Goal: Information Seeking & Learning: Learn about a topic

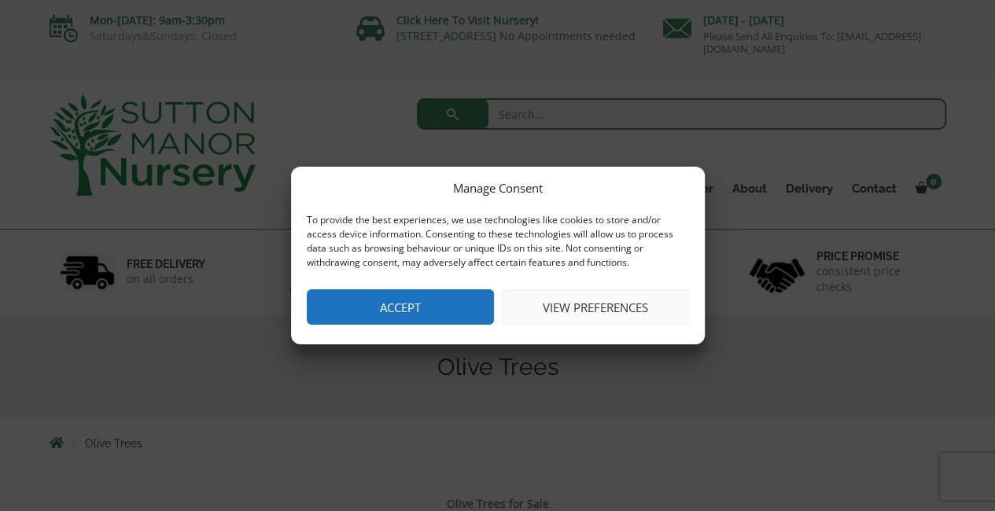
click at [373, 307] on button "Accept" at bounding box center [400, 306] width 187 height 35
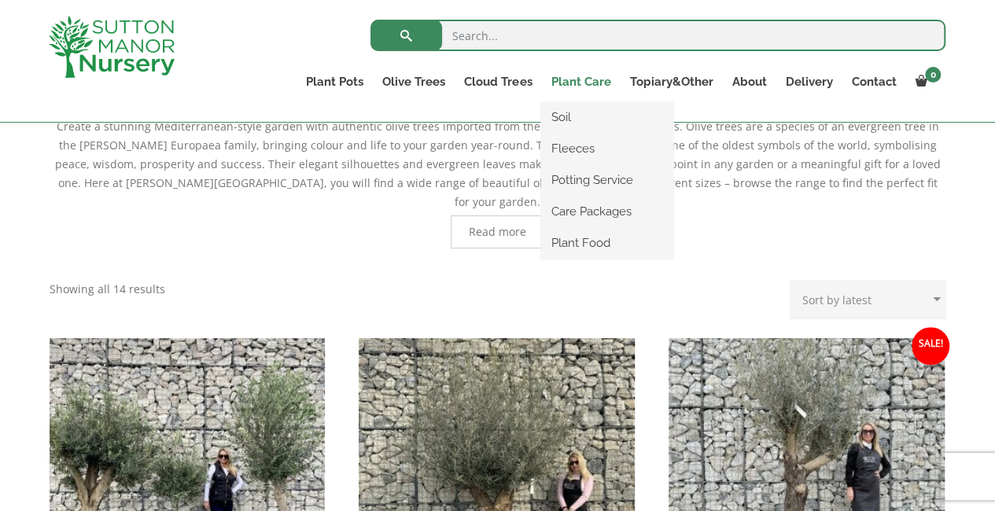
scroll to position [366, 0]
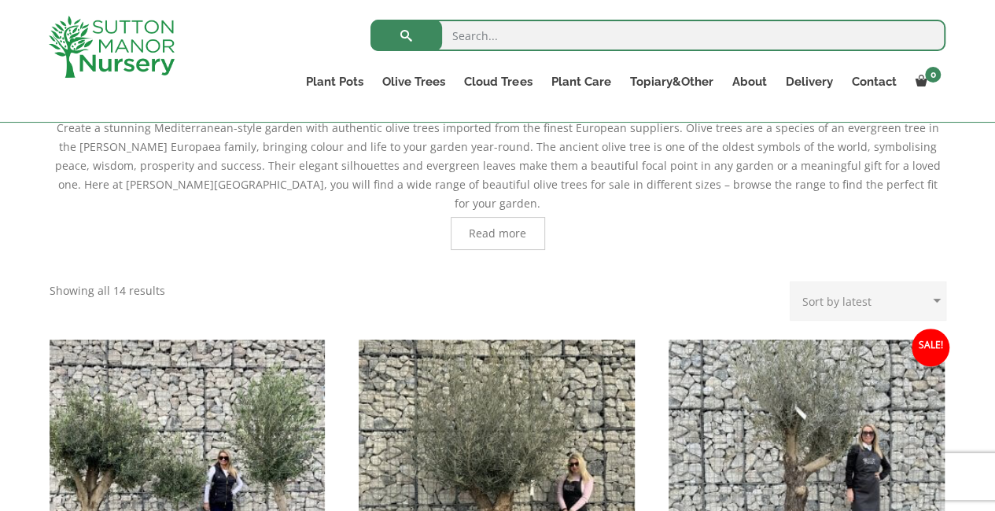
click at [558, 37] on input "search" at bounding box center [657, 35] width 575 height 31
click at [498, 177] on link "Ligustrum Pom Poms" at bounding box center [530, 180] width 153 height 24
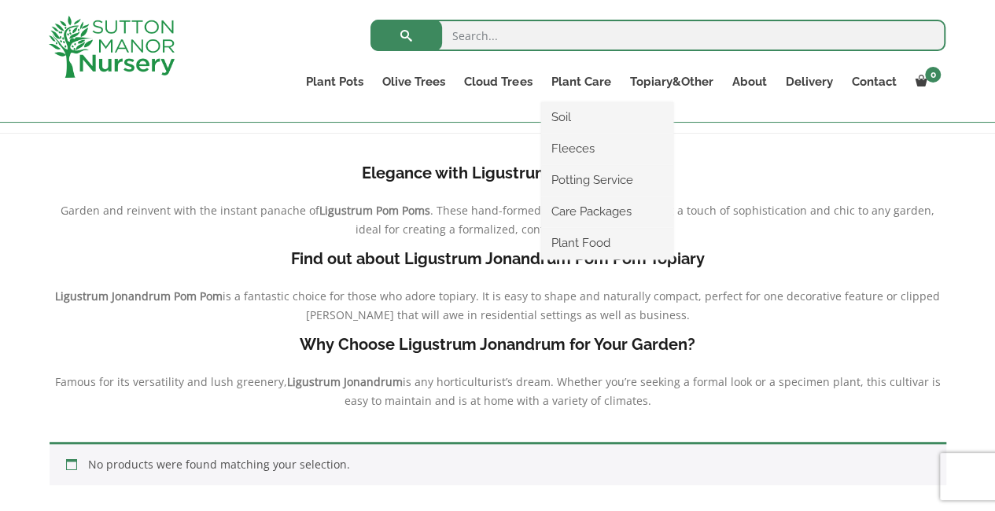
scroll to position [157, 0]
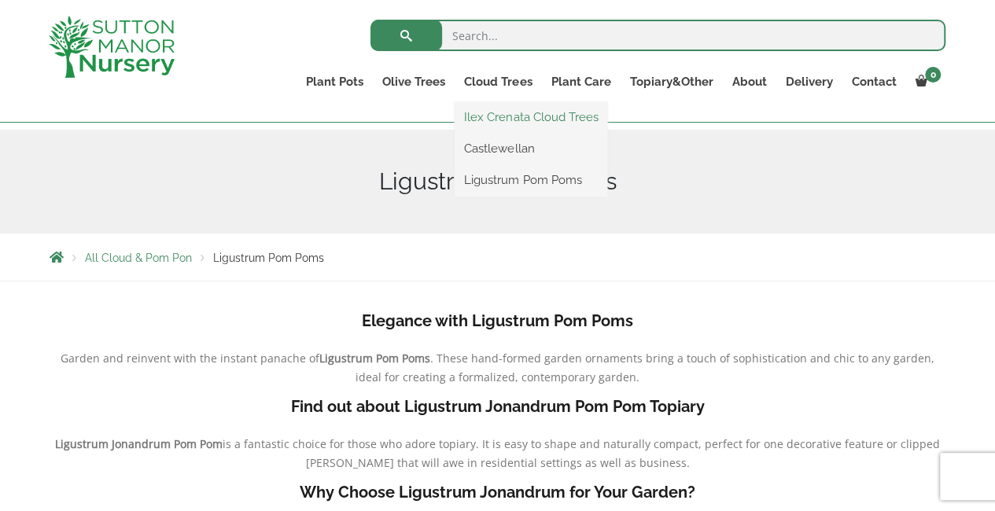
click at [488, 116] on link "Ilex Crenata Cloud Trees" at bounding box center [530, 117] width 153 height 24
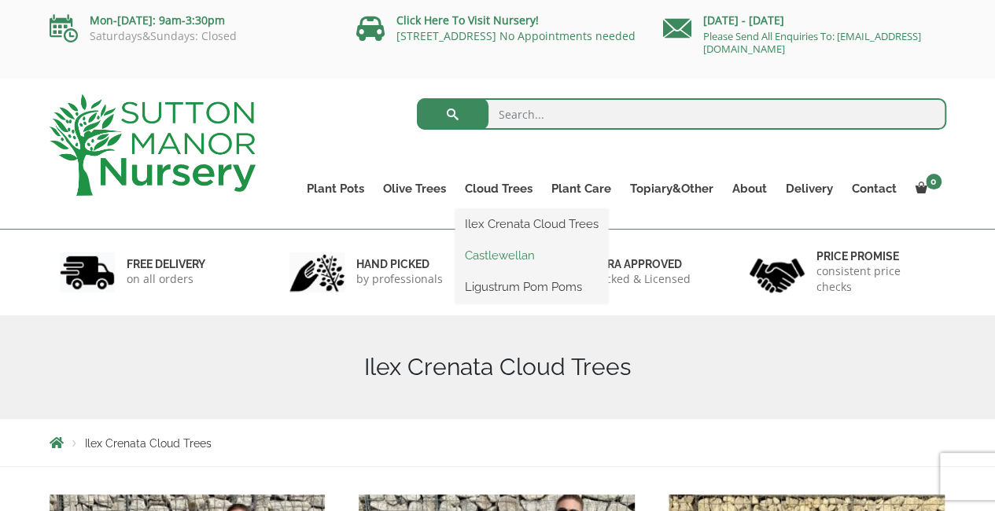
click at [491, 257] on link "Castlewellan" at bounding box center [531, 256] width 153 height 24
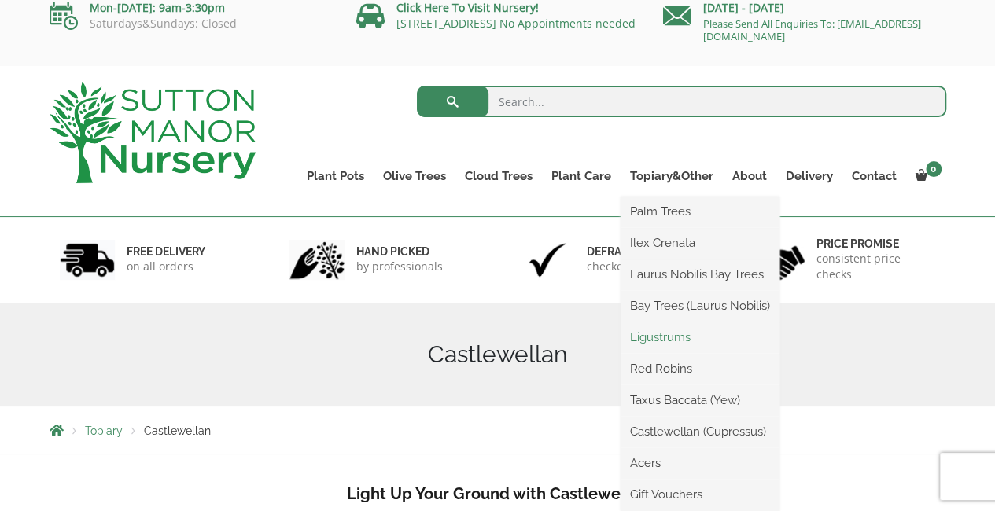
scroll to position [52, 0]
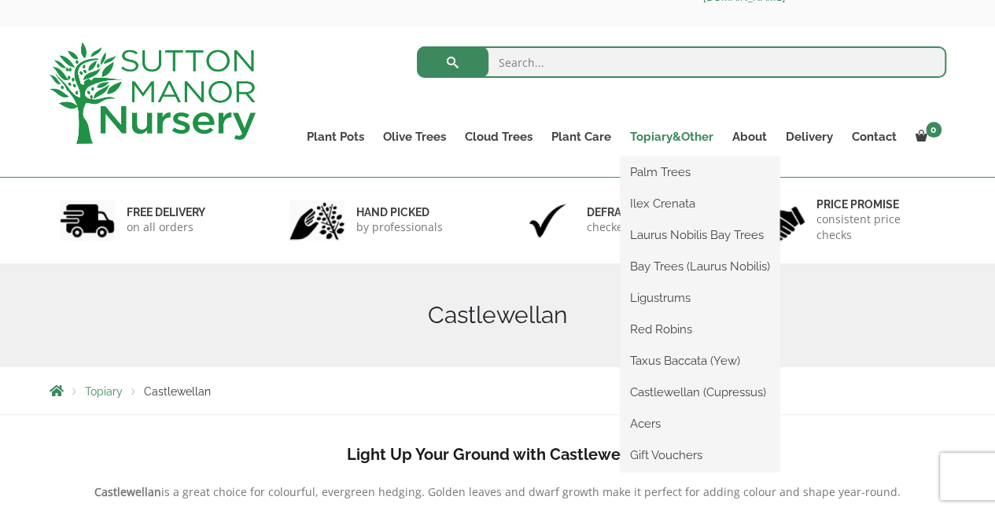
click at [668, 131] on link "Topiary&Other" at bounding box center [671, 137] width 102 height 22
click at [674, 418] on link "Acers" at bounding box center [699, 424] width 159 height 24
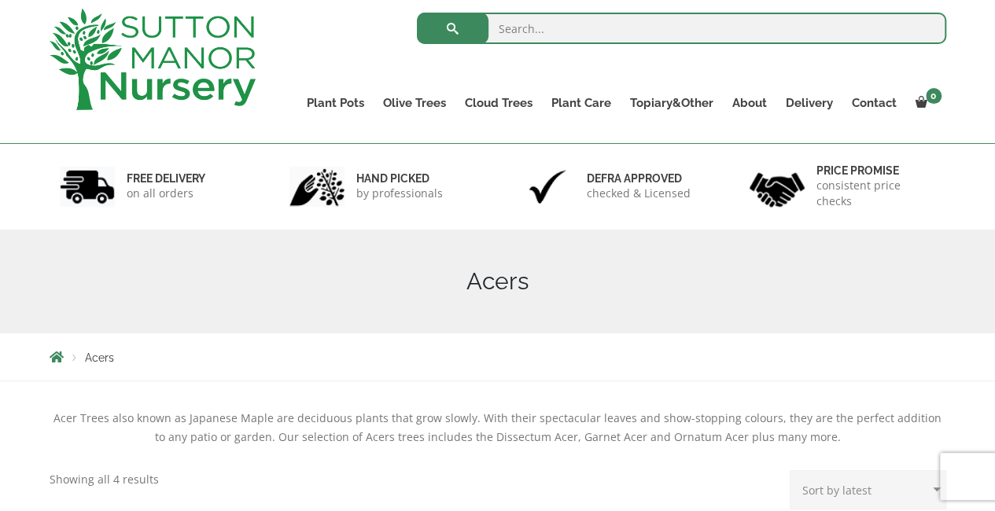
scroll to position [52, 0]
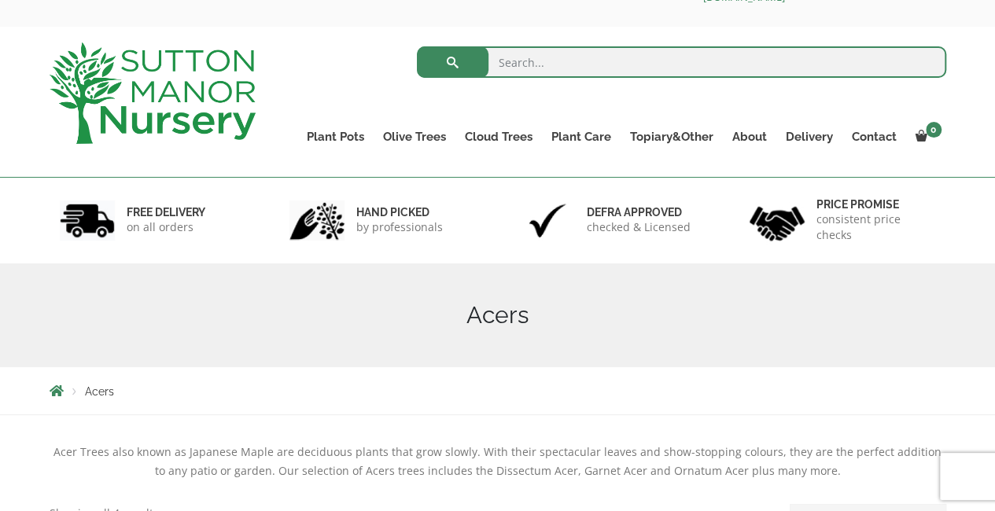
click at [569, 70] on input "search" at bounding box center [681, 61] width 529 height 31
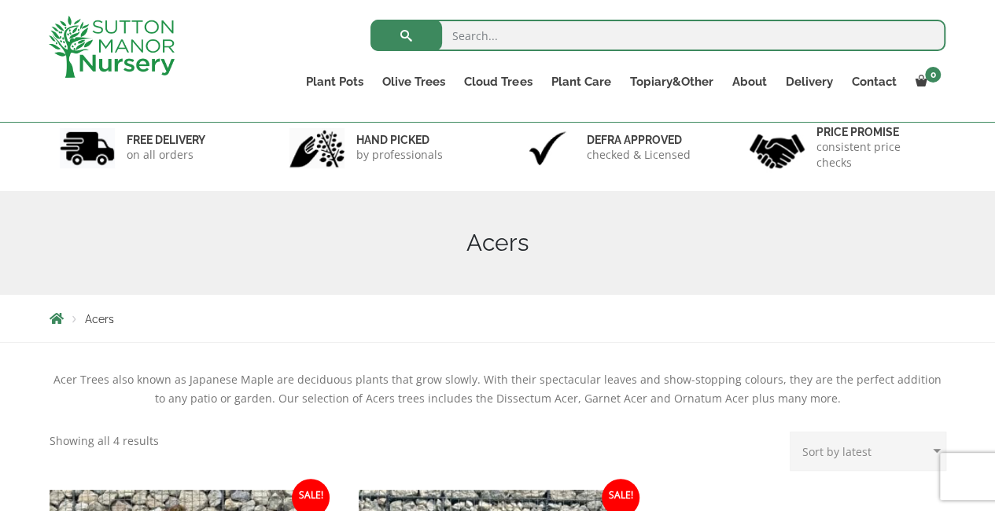
scroll to position [0, 0]
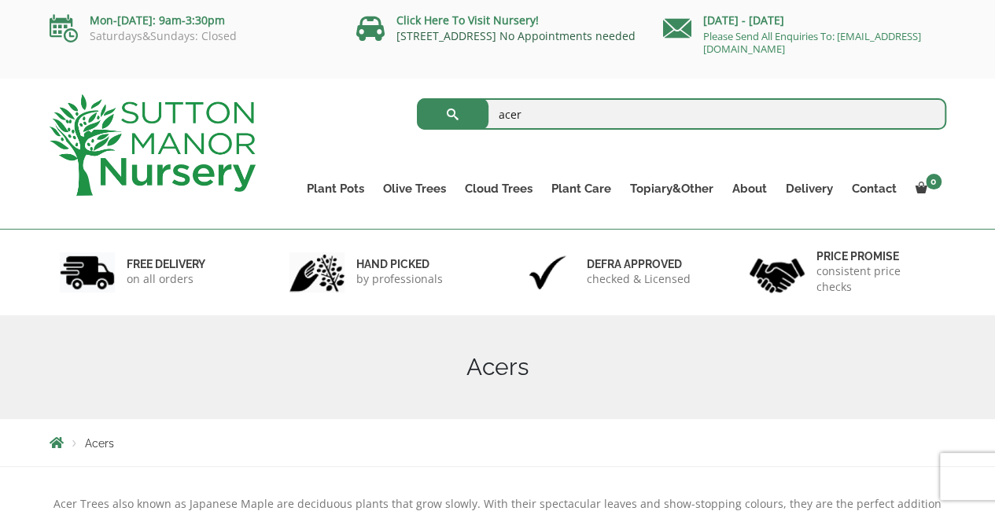
type input "acer"
click at [417, 98] on button "submit" at bounding box center [453, 113] width 72 height 31
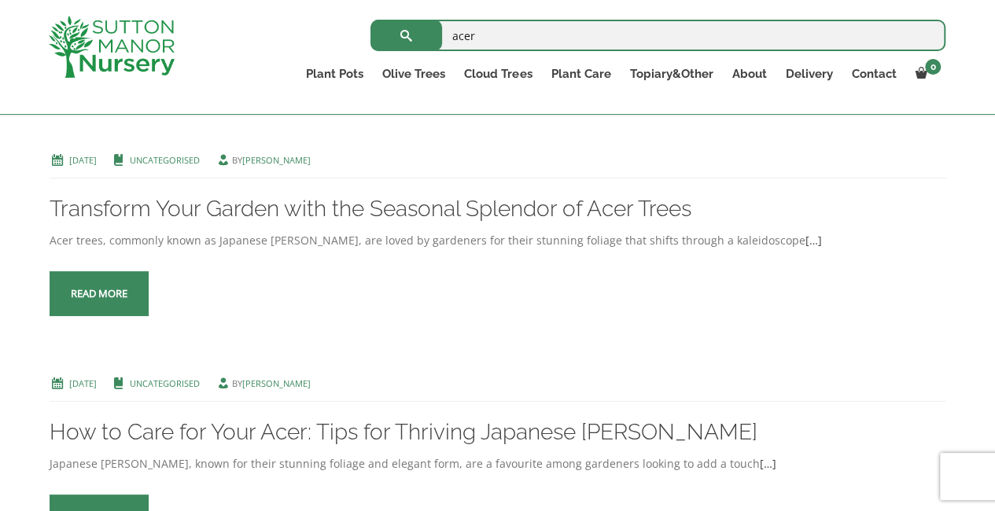
scroll to position [995, 0]
